Goal: Task Accomplishment & Management: Complete application form

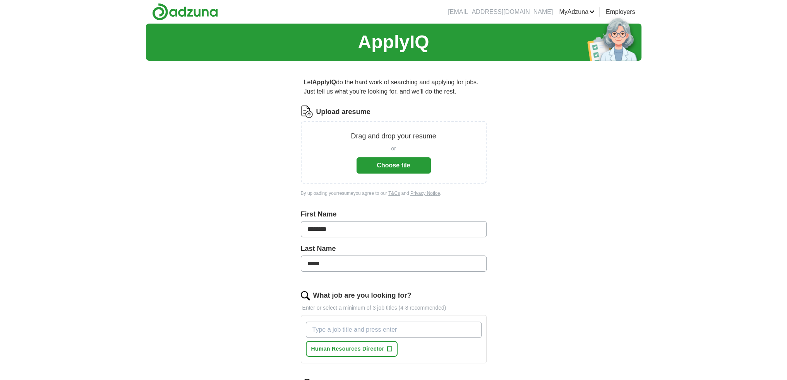
click at [392, 164] on button "Choose file" at bounding box center [393, 166] width 74 height 16
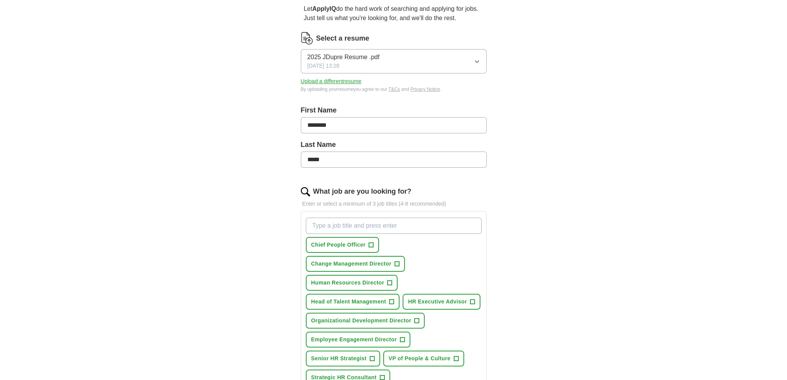
scroll to position [77, 0]
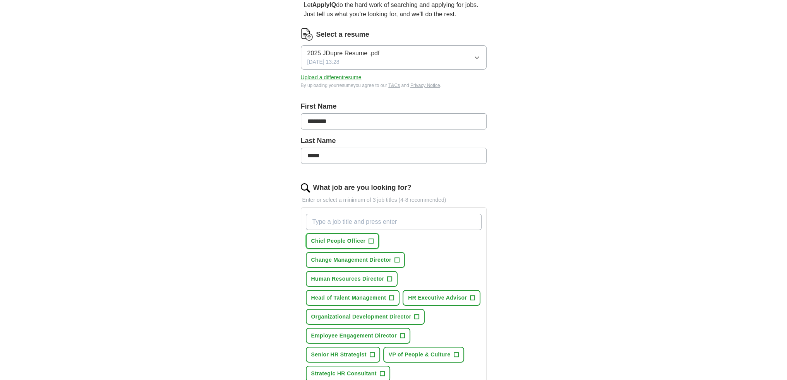
click at [353, 243] on span "Chief People Officer" at bounding box center [338, 241] width 55 height 8
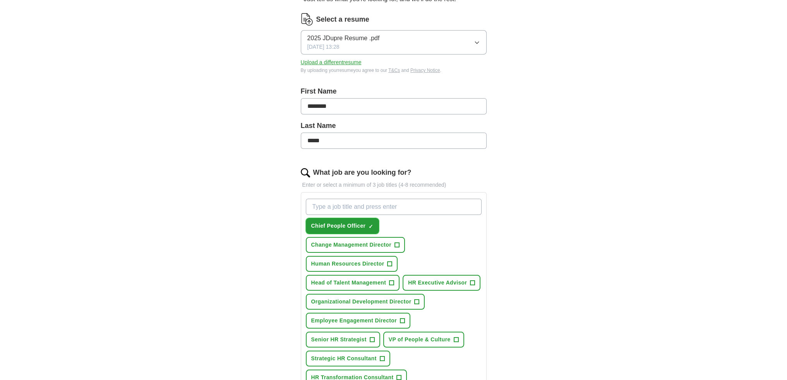
scroll to position [116, 0]
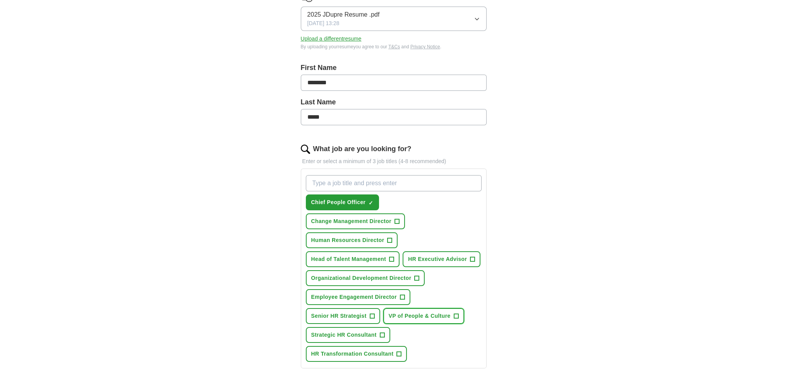
click at [413, 312] on span "VP of People & Culture" at bounding box center [420, 316] width 62 height 8
click at [358, 312] on span "Senior HR Strategist" at bounding box center [338, 316] width 55 height 8
click at [379, 236] on span "Human Resources Director" at bounding box center [347, 240] width 73 height 8
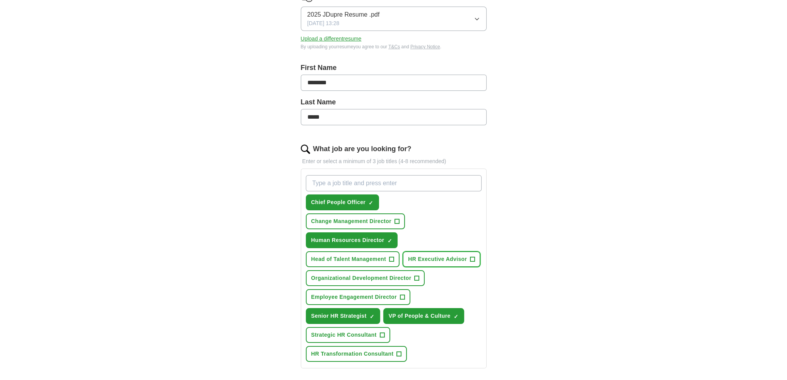
click at [458, 255] on span "HR Executive Advisor" at bounding box center [437, 259] width 59 height 8
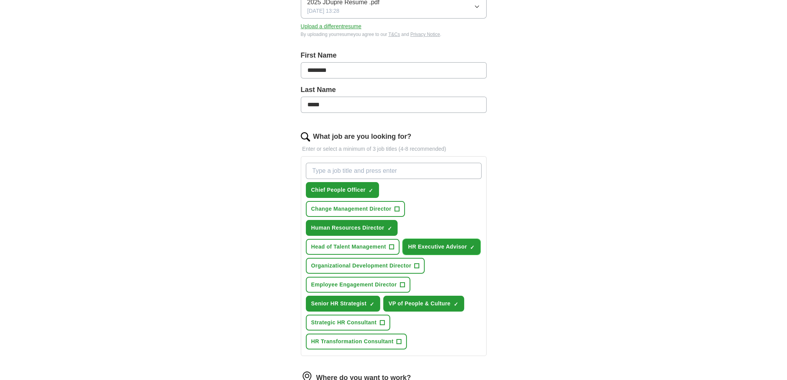
scroll to position [155, 0]
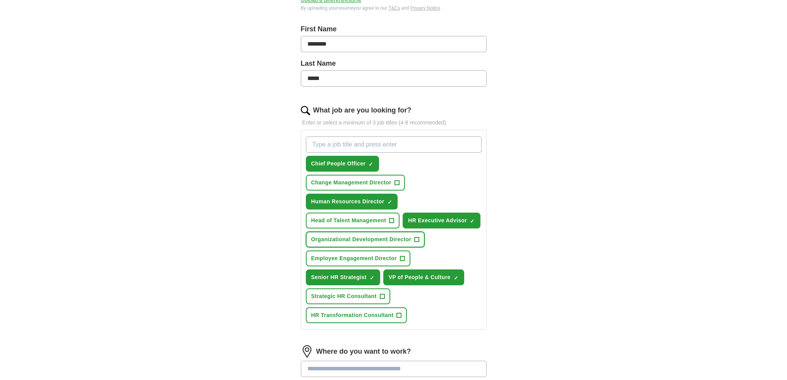
click at [348, 236] on span "Organizational Development Director" at bounding box center [361, 240] width 100 height 8
click at [391, 179] on span "Change Management Director" at bounding box center [351, 183] width 80 height 8
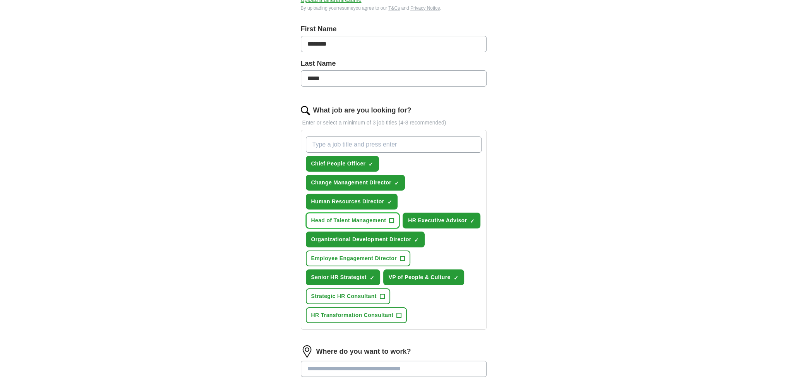
drag, startPoint x: 359, startPoint y: 199, endPoint x: 370, endPoint y: 188, distance: 15.1
click at [359, 217] on span "Head of Talent Management" at bounding box center [348, 221] width 75 height 8
click at [391, 179] on span "Change Management Director" at bounding box center [351, 183] width 80 height 8
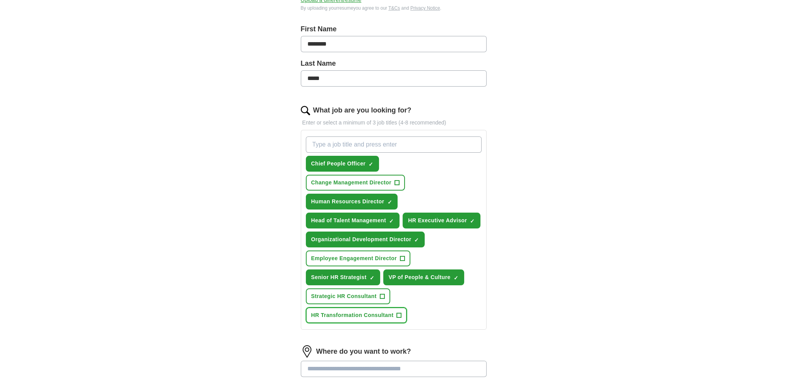
click at [365, 312] on span "HR Transformation Consultant" at bounding box center [352, 316] width 82 height 8
click at [360, 293] on span "Strategic HR Consultant" at bounding box center [343, 297] width 65 height 8
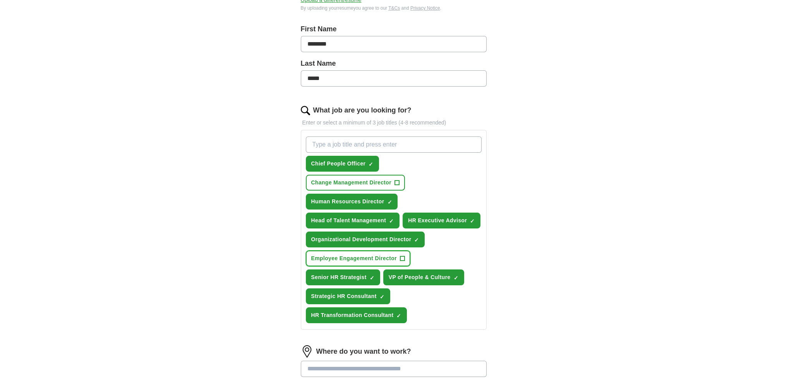
click at [361, 255] on span "Employee Engagement Director" at bounding box center [354, 259] width 86 height 8
click at [391, 179] on span "Change Management Director" at bounding box center [351, 183] width 80 height 8
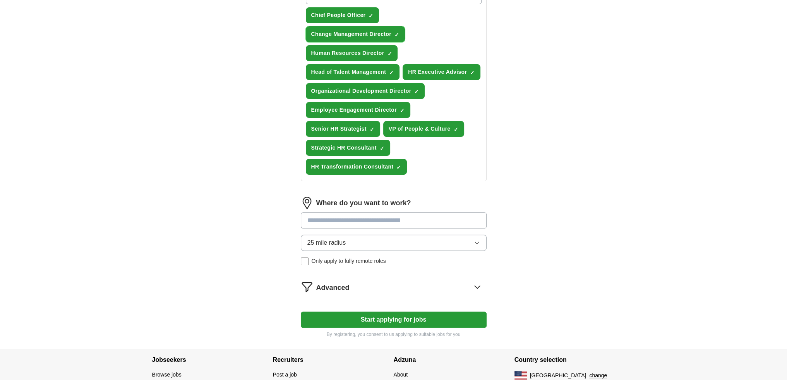
scroll to position [310, 0]
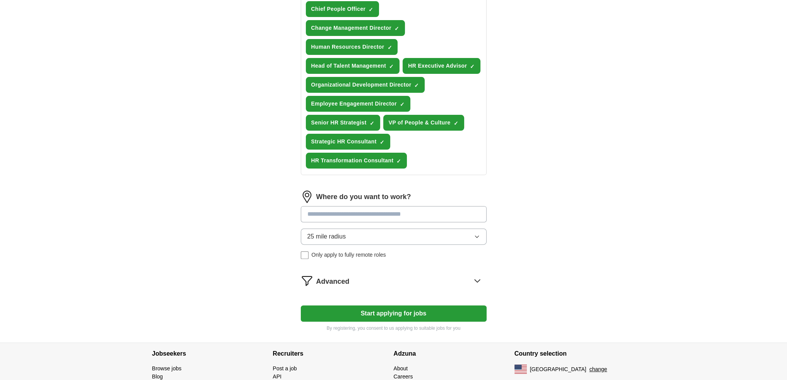
click at [380, 206] on input at bounding box center [394, 214] width 186 height 16
type input "*****"
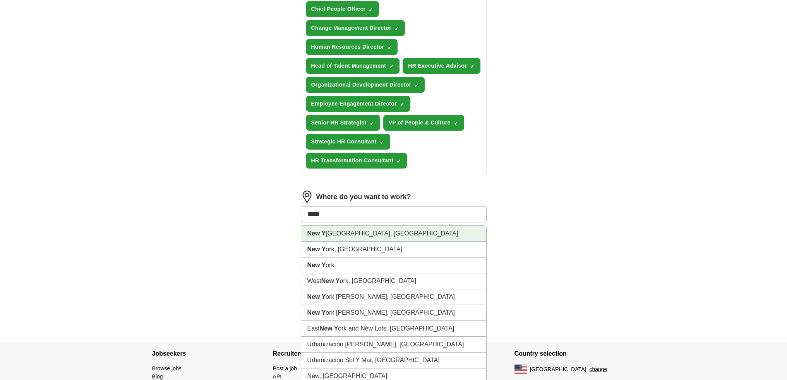
click at [370, 226] on li "New Y [GEOGRAPHIC_DATA], [GEOGRAPHIC_DATA]" at bounding box center [393, 234] width 185 height 16
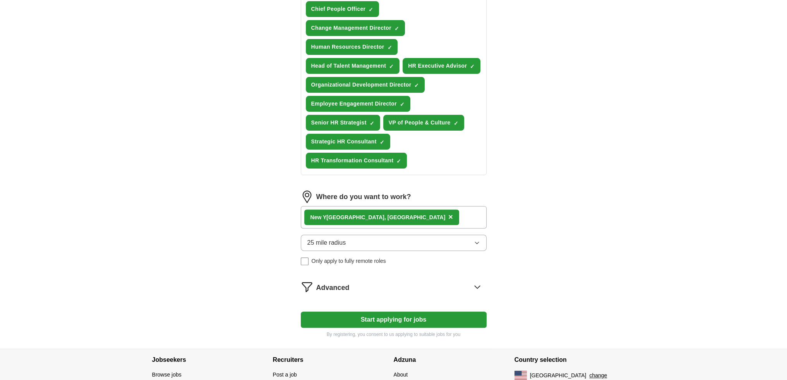
click at [363, 235] on button "25 mile radius" at bounding box center [394, 243] width 186 height 16
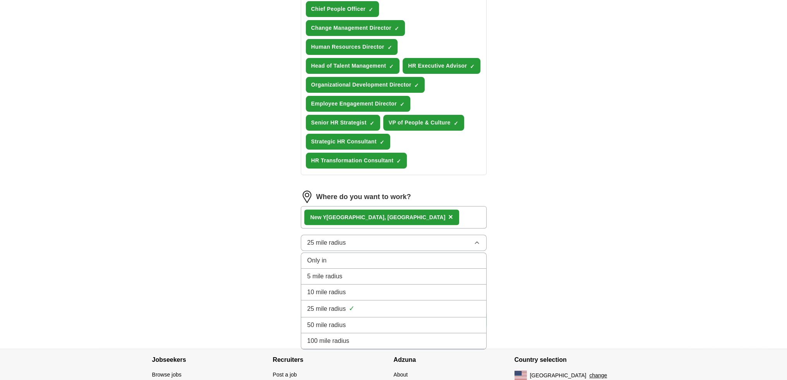
click at [365, 288] on div "10 mile radius" at bounding box center [393, 292] width 173 height 9
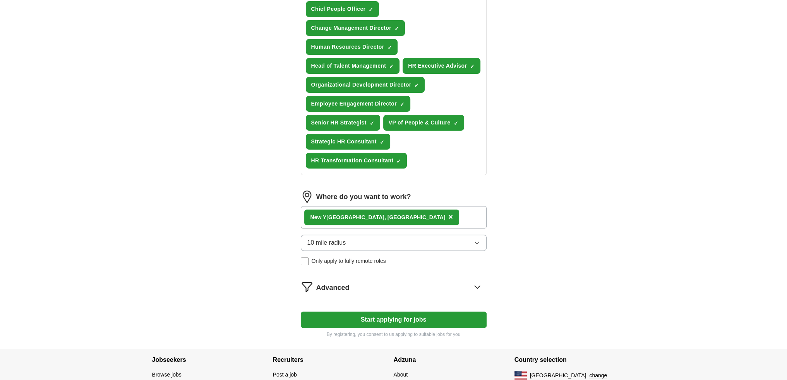
click at [361, 281] on div "Advanced" at bounding box center [401, 287] width 170 height 12
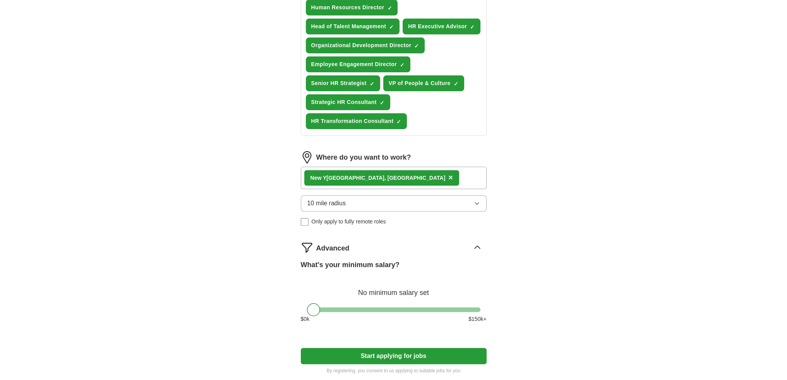
scroll to position [387, 0]
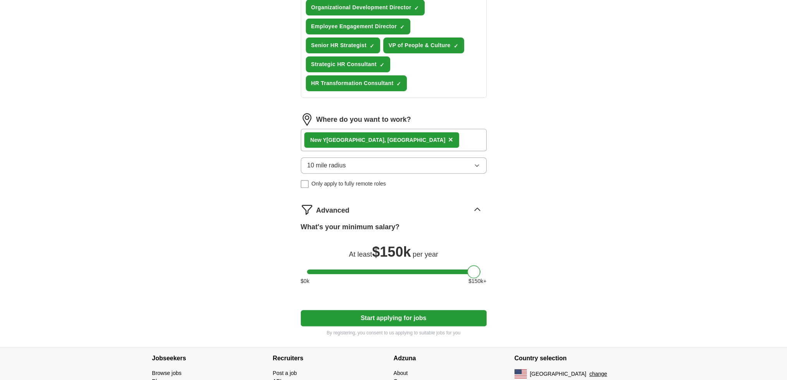
drag, startPoint x: 319, startPoint y: 247, endPoint x: 485, endPoint y: 259, distance: 166.0
click at [485, 259] on div "What's your minimum salary? At least $ 150k per year $ 0 k $ 150 k+" at bounding box center [394, 257] width 186 height 70
click at [445, 310] on button "Start applying for jobs" at bounding box center [394, 318] width 186 height 16
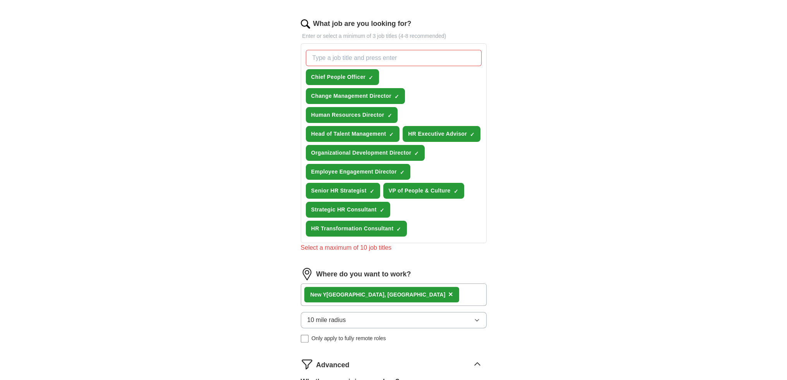
scroll to position [232, 0]
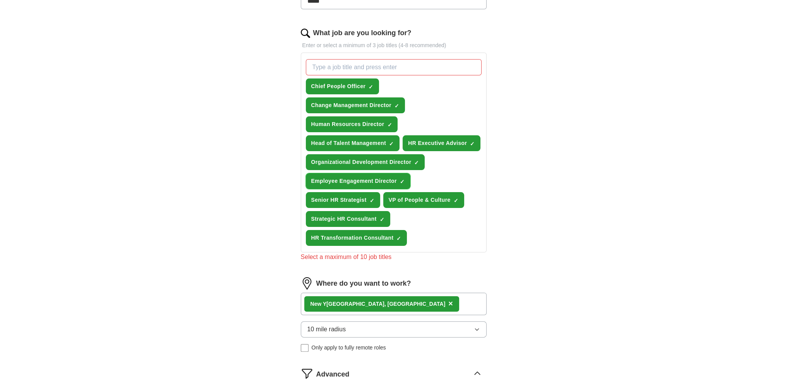
click at [343, 177] on span "Employee Engagement Director" at bounding box center [354, 181] width 86 height 8
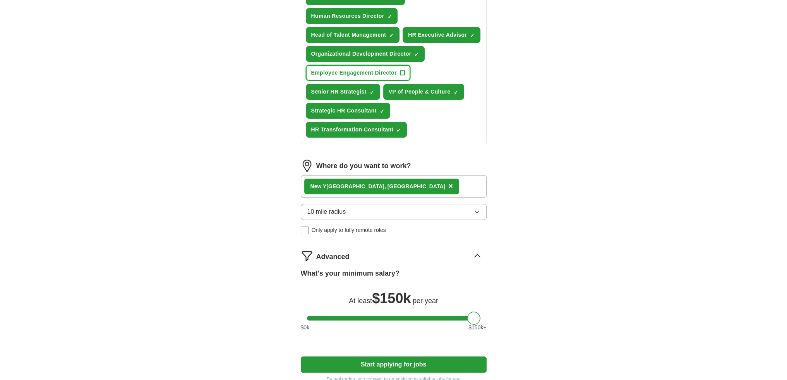
scroll to position [387, 0]
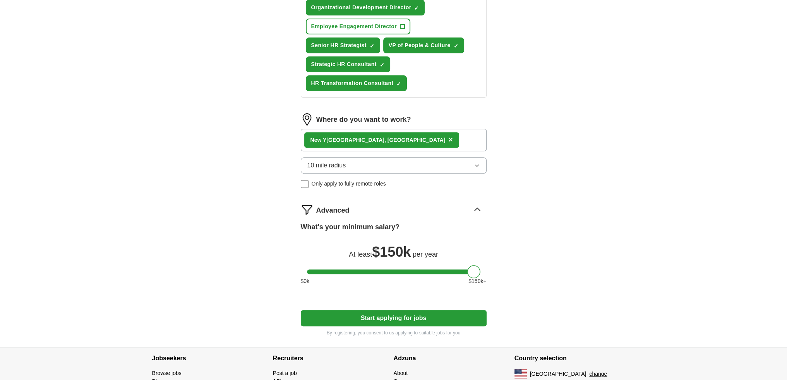
click at [363, 310] on button "Start applying for jobs" at bounding box center [394, 318] width 186 height 16
select select "**"
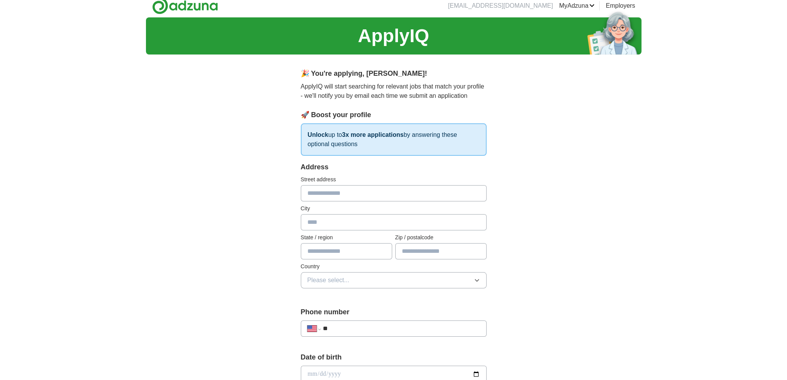
scroll to position [0, 0]
